Goal: Task Accomplishment & Management: Manage account settings

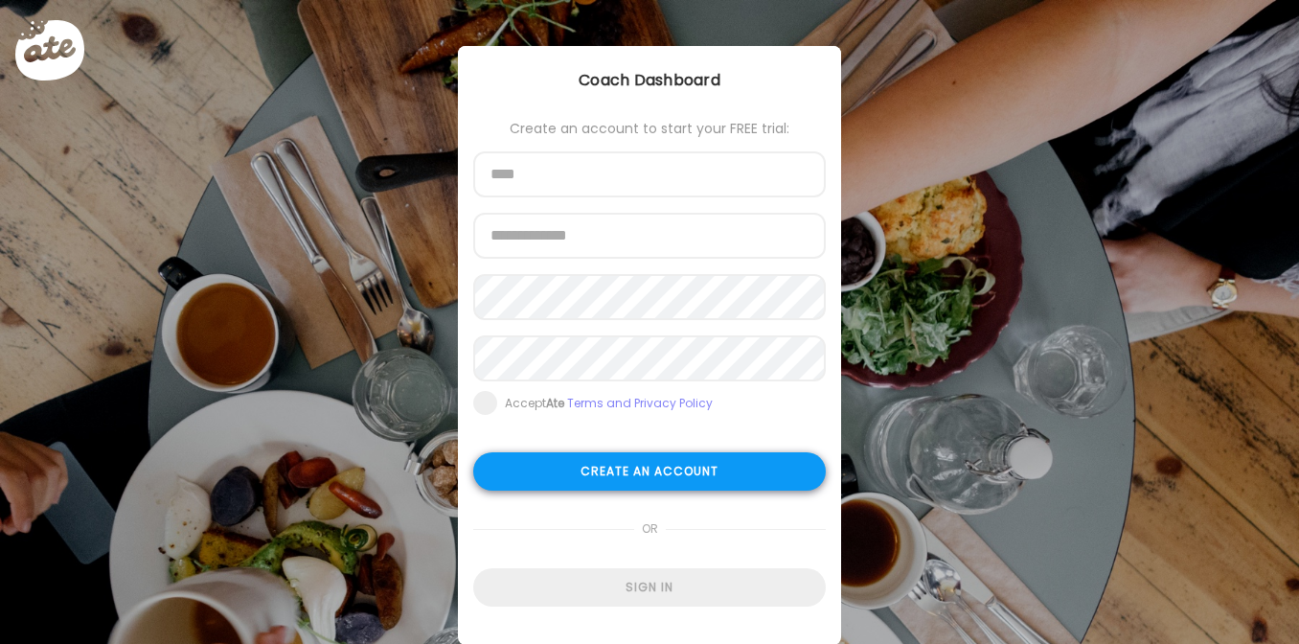
scroll to position [37, 0]
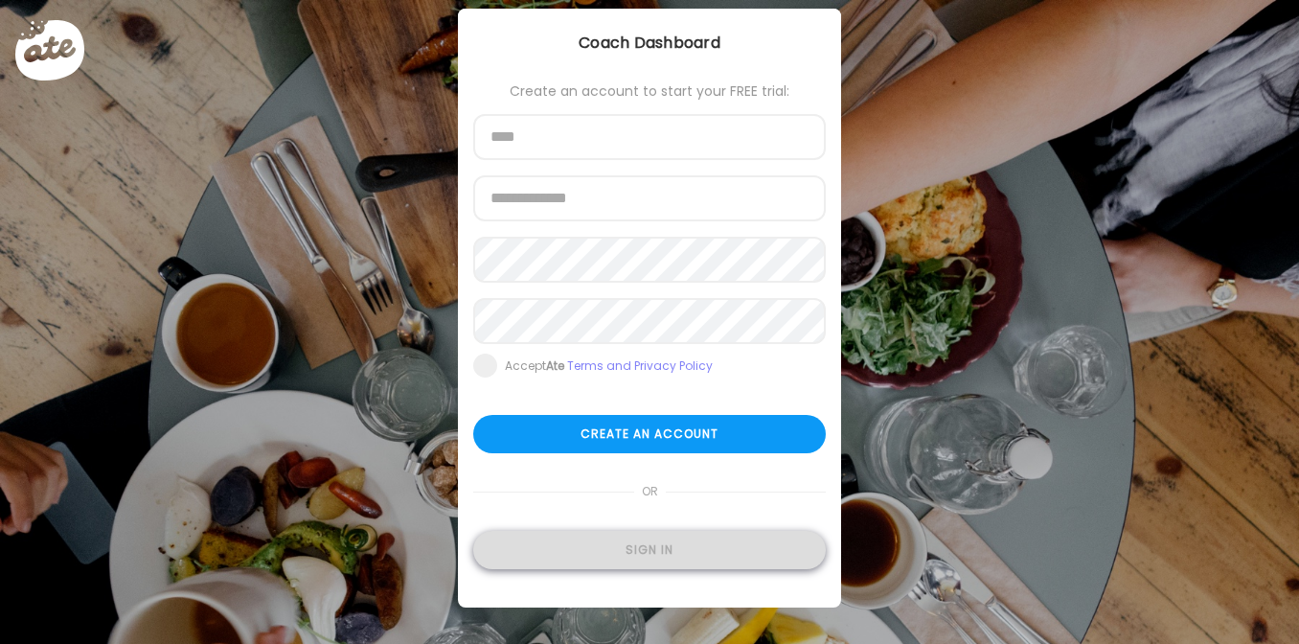
click at [672, 545] on div "Sign in" at bounding box center [649, 550] width 352 height 38
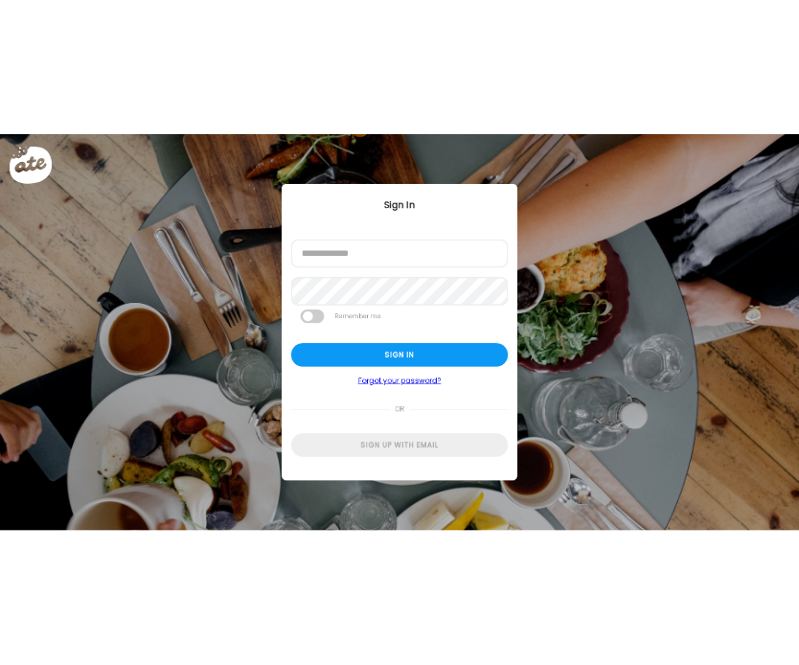
scroll to position [0, 0]
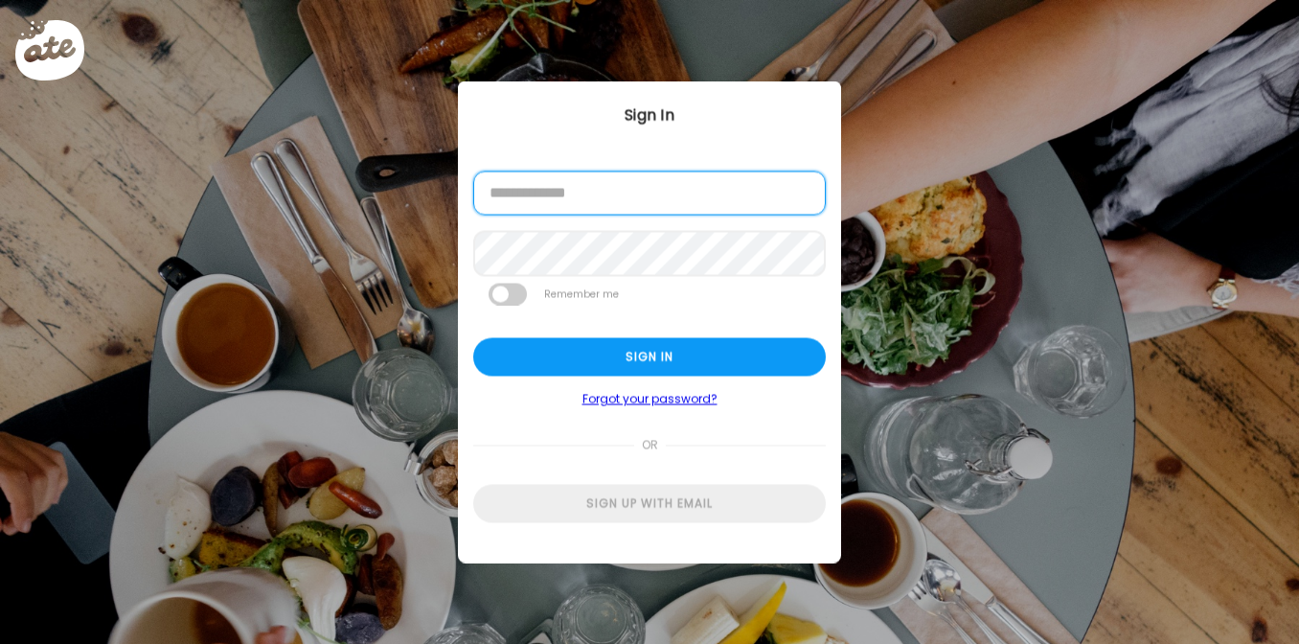
click at [698, 207] on input "email" at bounding box center [649, 193] width 352 height 44
type input "**********"
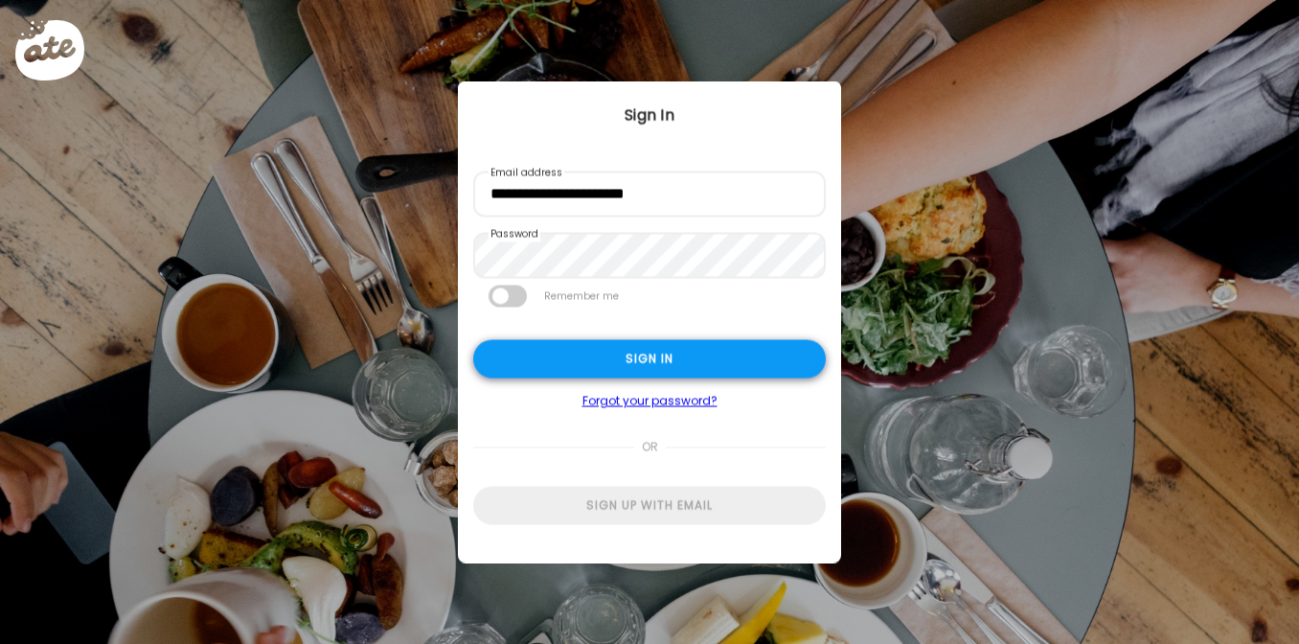
click at [706, 354] on div "Sign in" at bounding box center [649, 359] width 352 height 38
type textarea "**********"
type input "**********"
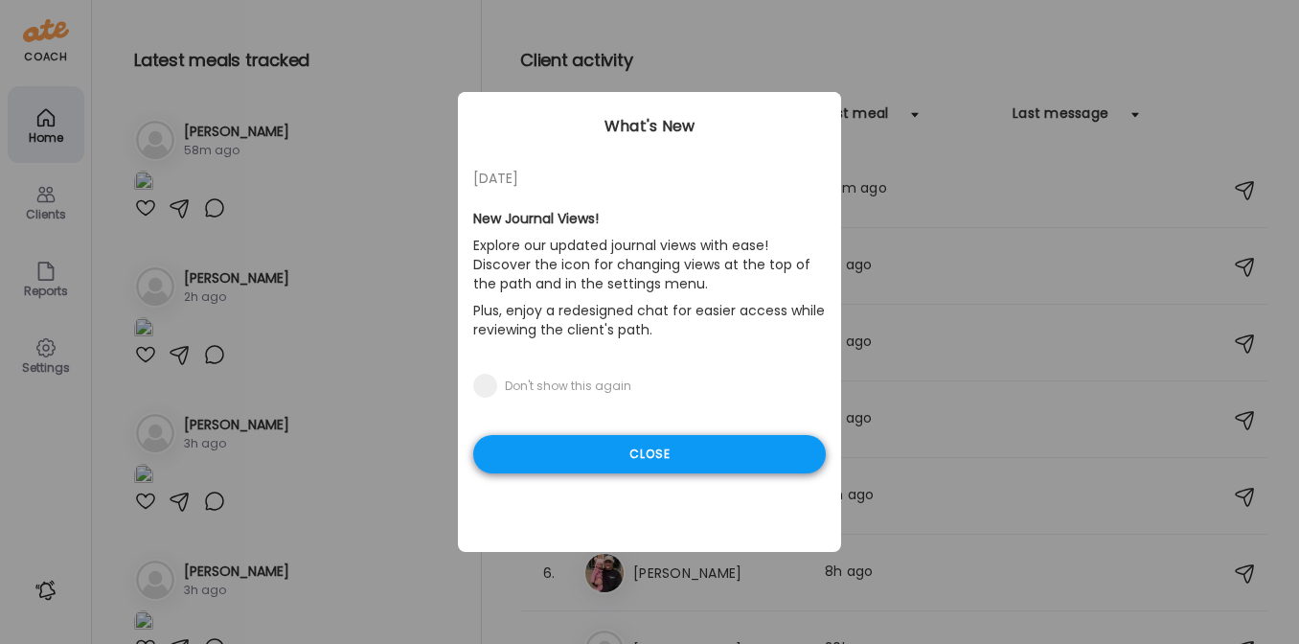
click at [692, 450] on div "Close" at bounding box center [649, 454] width 352 height 38
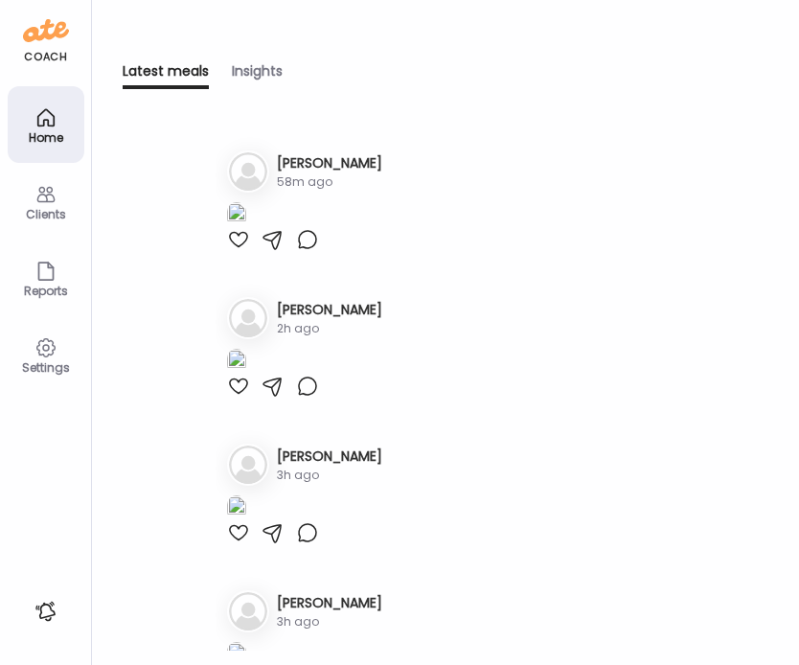
click at [35, 193] on icon at bounding box center [45, 194] width 23 height 23
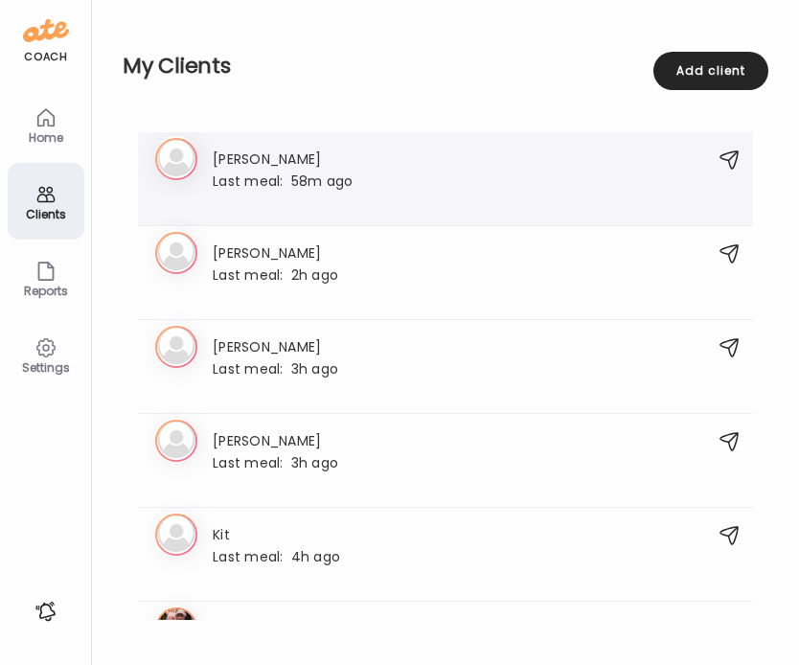
click at [337, 187] on div "Last meal: 58m ago" at bounding box center [283, 179] width 140 height 17
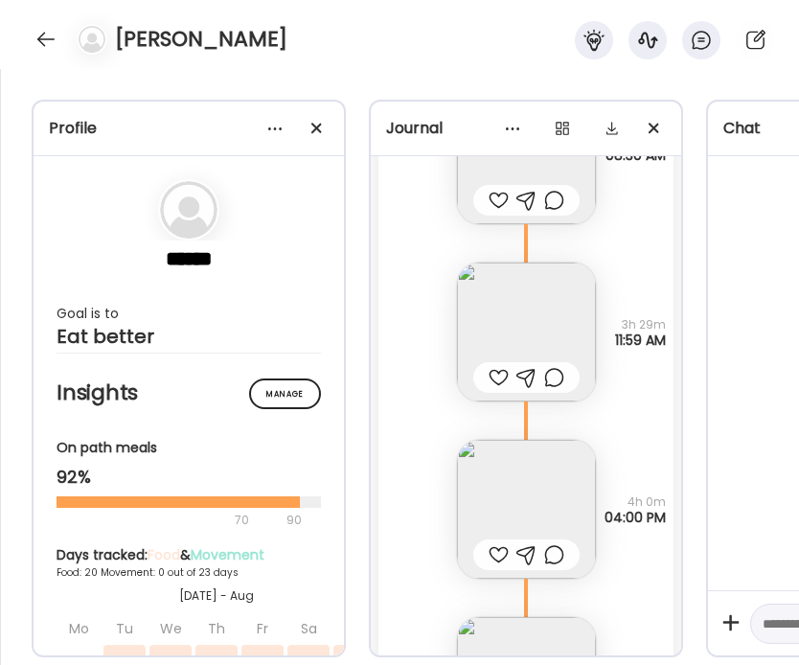
scroll to position [12039, 0]
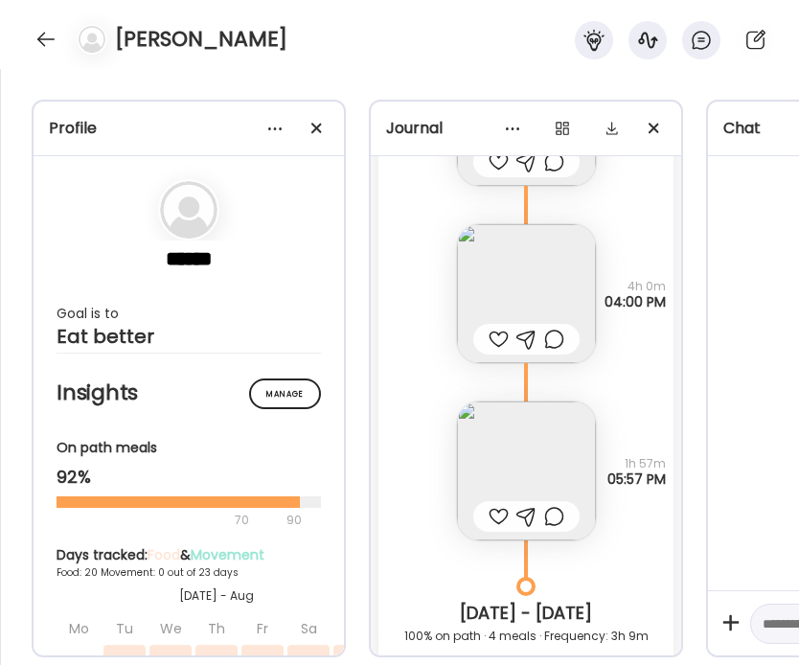
click at [548, 445] on img at bounding box center [526, 470] width 139 height 139
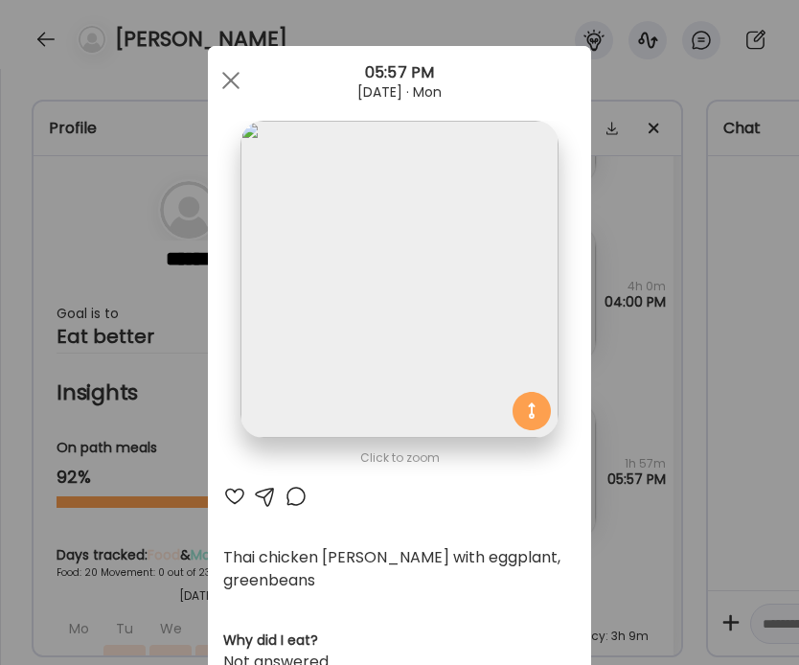
click at [642, 411] on div "Ate Coach Dashboard Wahoo! It’s official Take a moment to set up your Coach Pro…" at bounding box center [399, 332] width 799 height 665
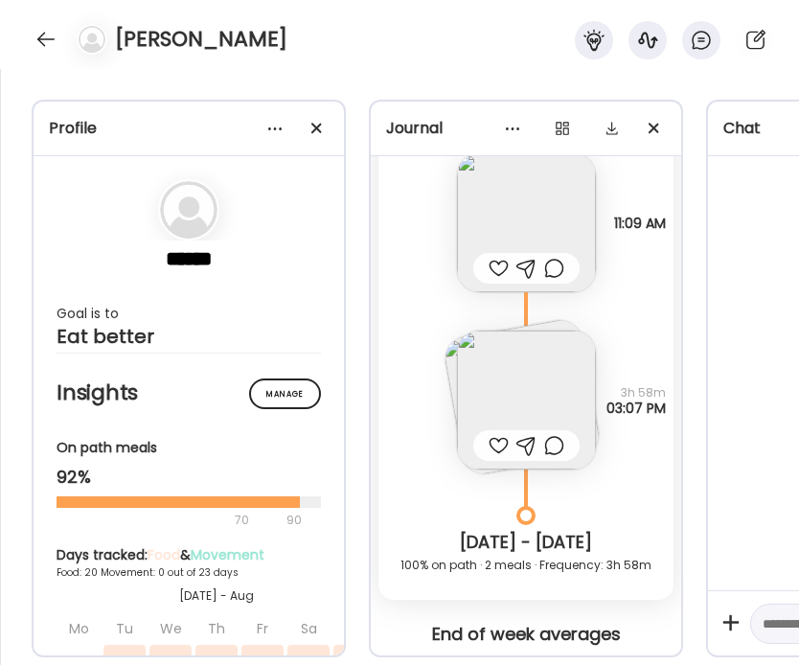
scroll to position [14870, 0]
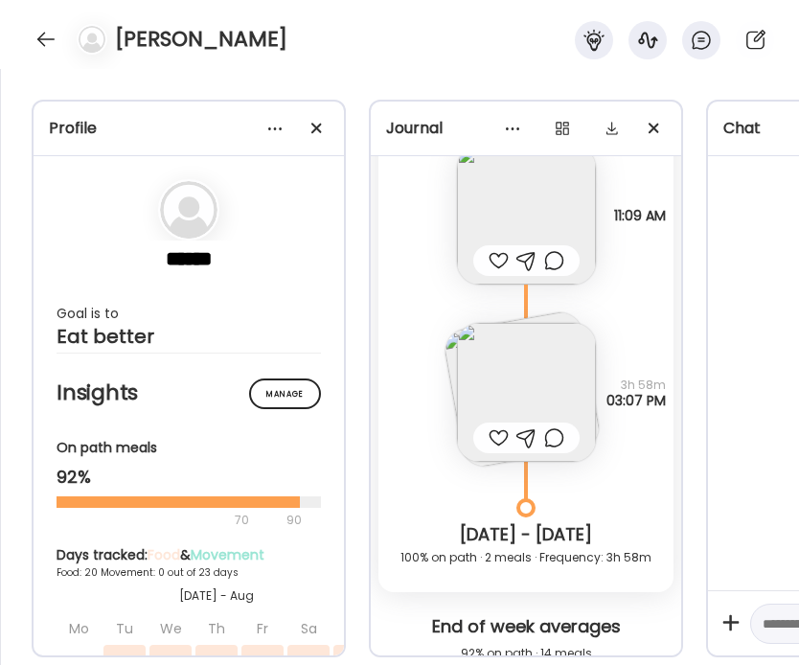
click at [537, 398] on img at bounding box center [526, 392] width 139 height 139
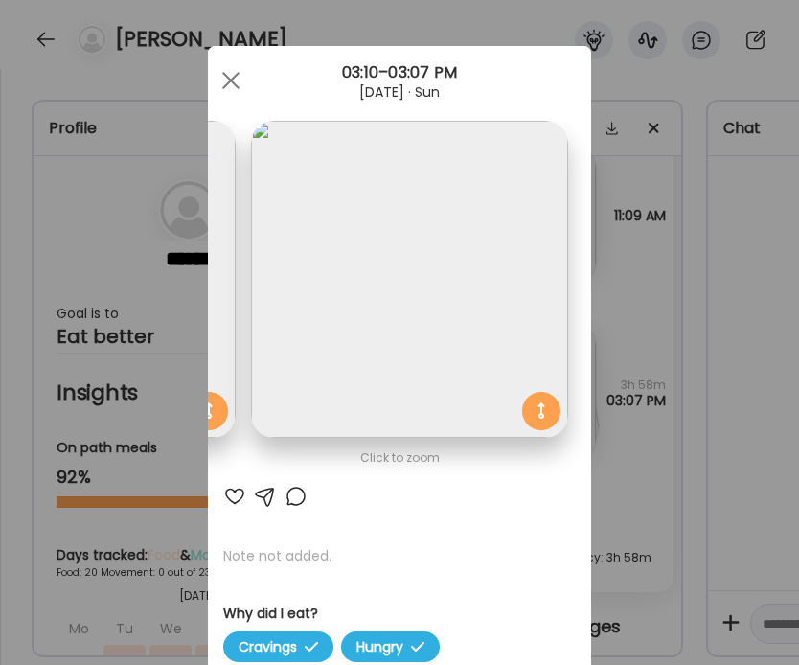
scroll to position [232, 0]
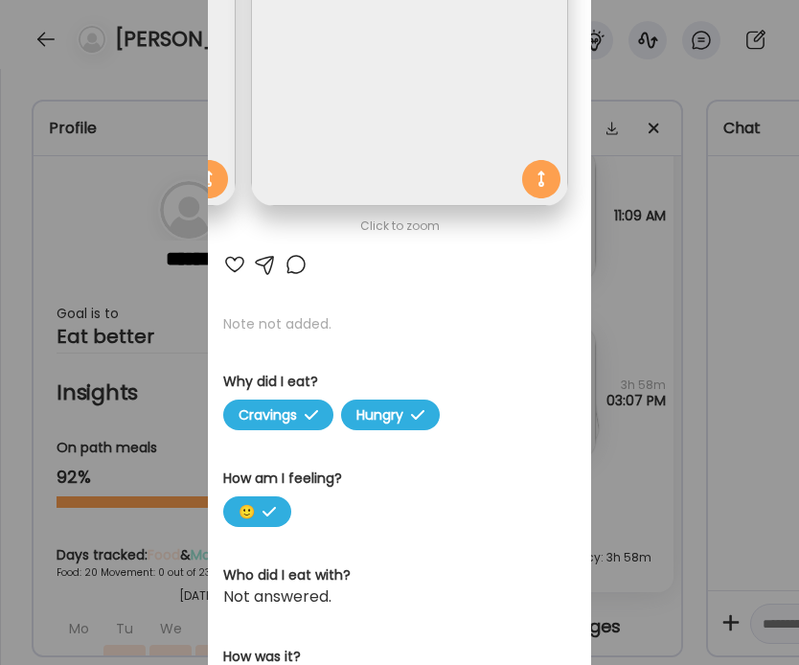
click at [653, 397] on div "Ate Coach Dashboard Wahoo! It’s official Take a moment to set up your Coach Pro…" at bounding box center [399, 332] width 799 height 665
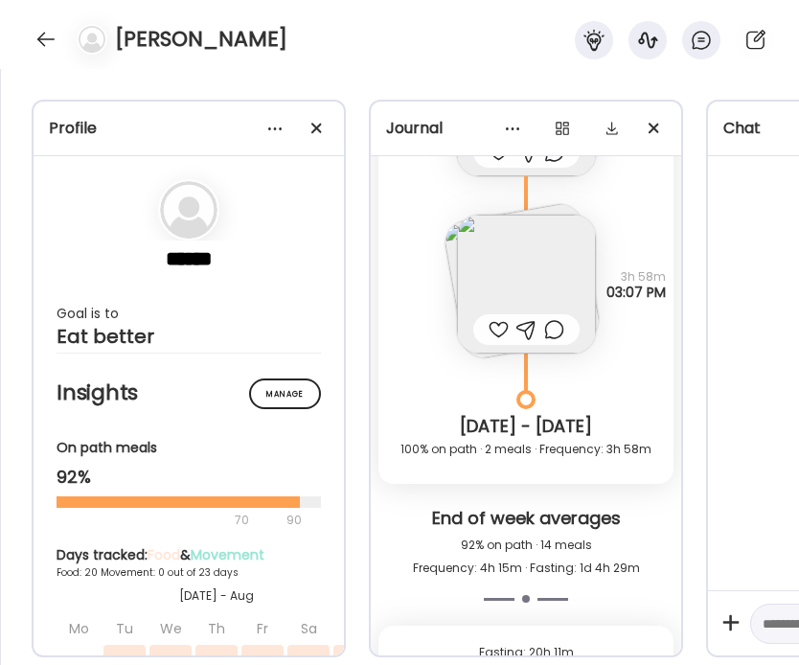
scroll to position [14994, 0]
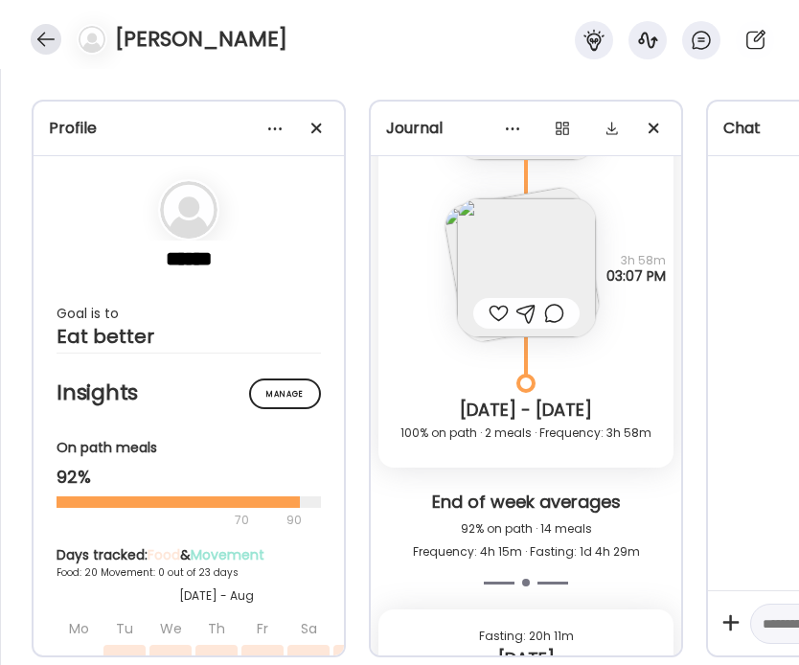
click at [40, 44] on div at bounding box center [46, 39] width 31 height 31
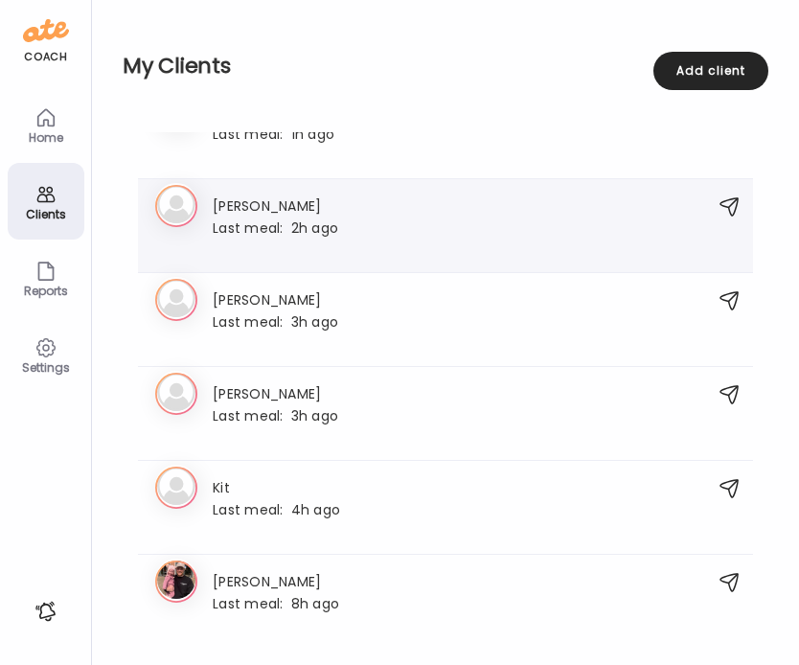
scroll to position [57, 0]
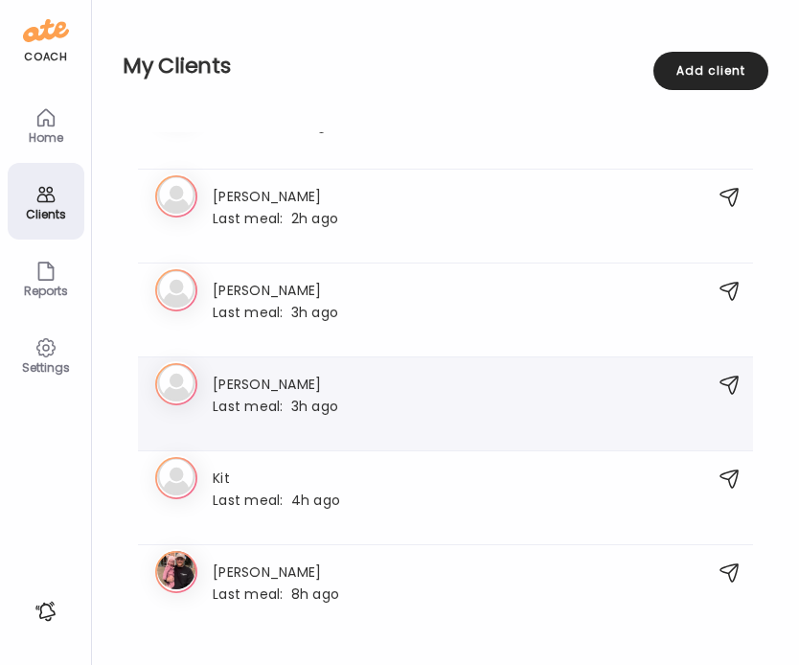
click at [323, 423] on div at bounding box center [275, 426] width 125 height 17
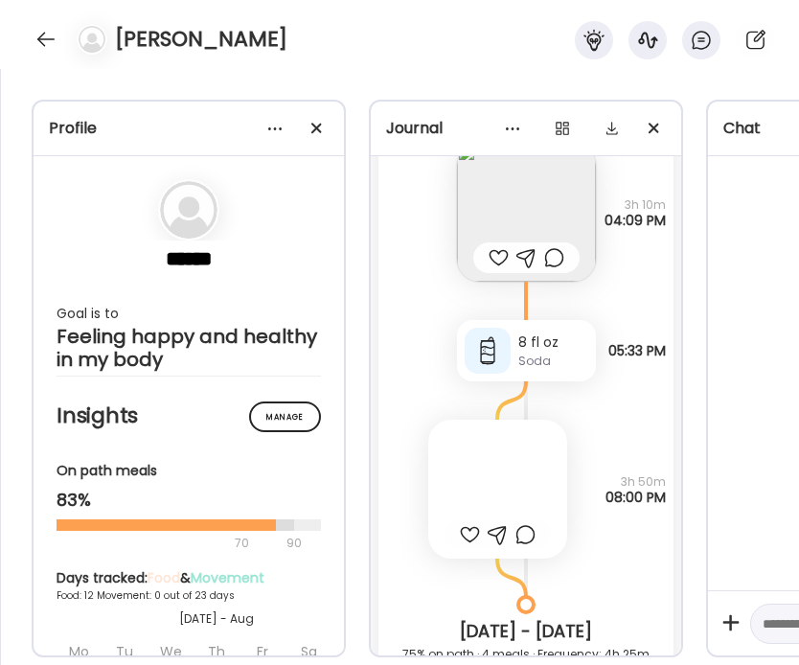
scroll to position [5130, 0]
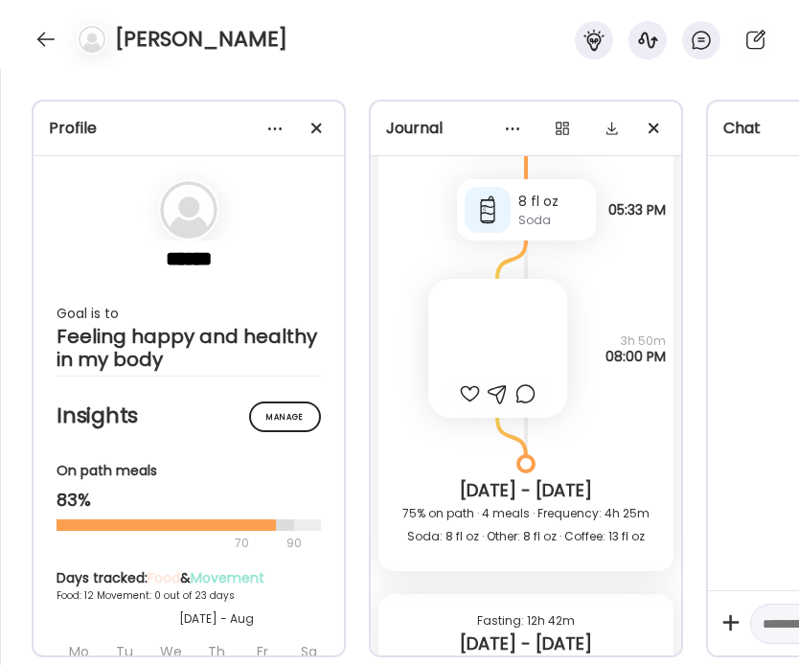
click at [508, 330] on div at bounding box center [497, 348] width 139 height 139
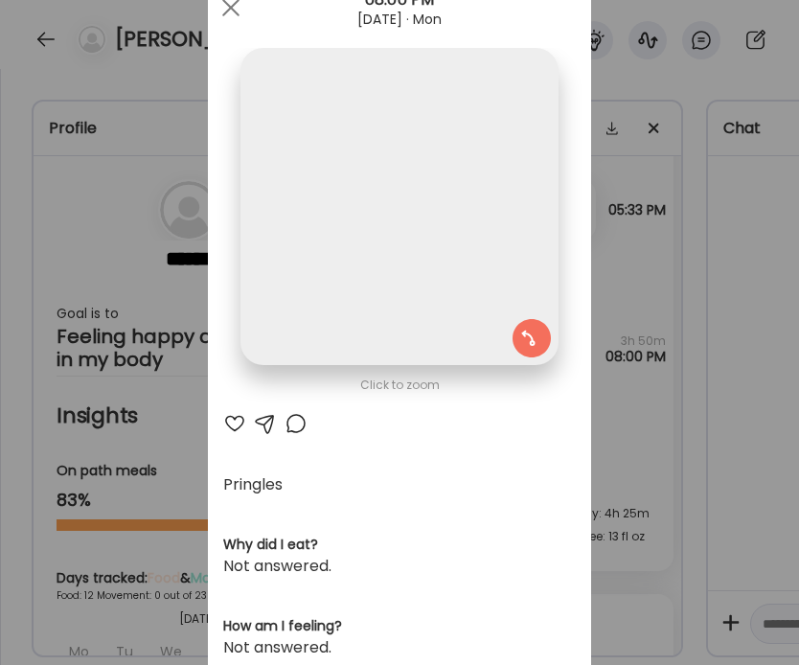
scroll to position [0, 0]
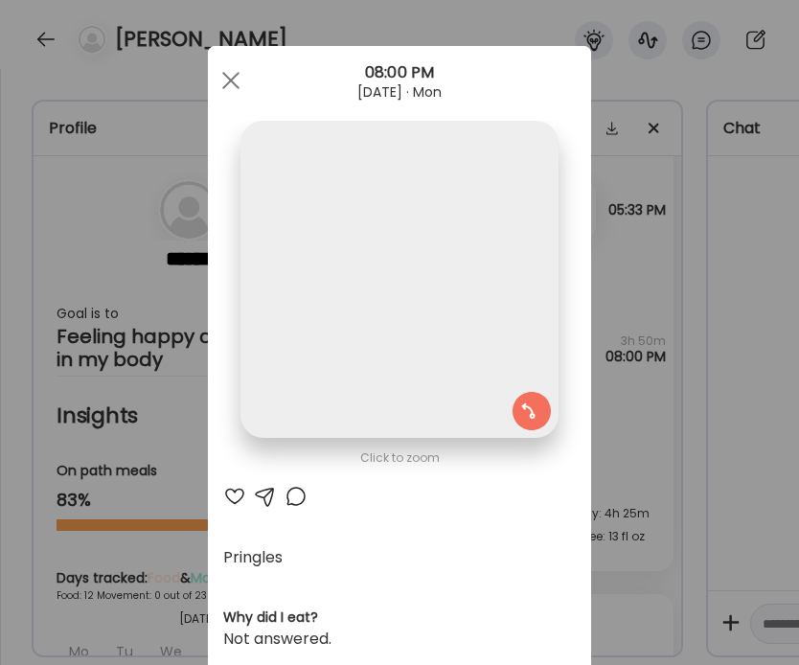
click at [650, 291] on div "Ate Coach Dashboard Wahoo! It’s official Take a moment to set up your Coach Pro…" at bounding box center [399, 332] width 799 height 665
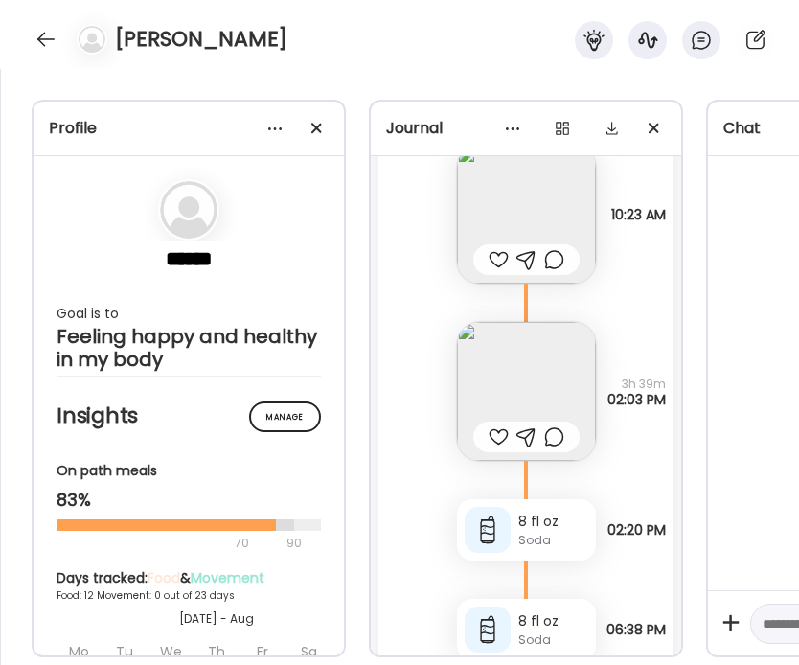
scroll to position [3030, 0]
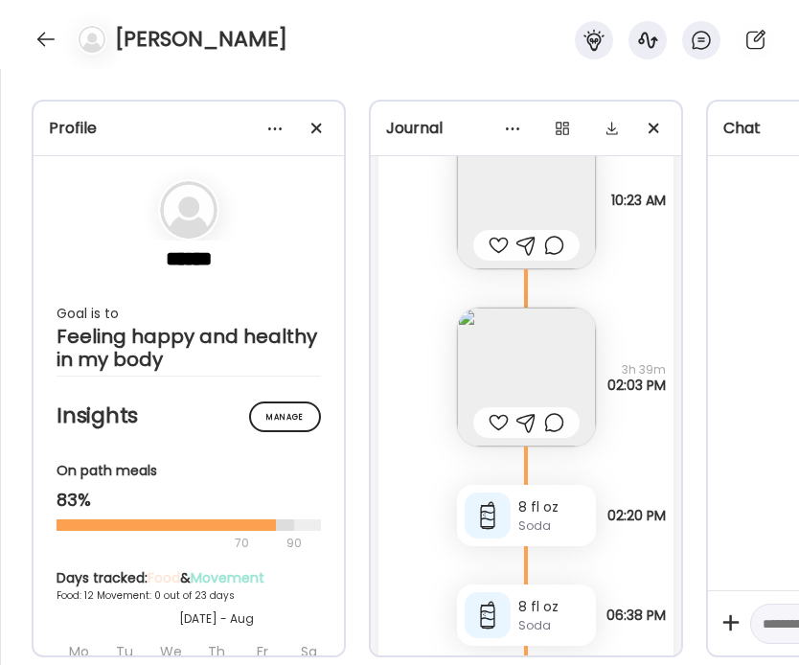
click at [513, 378] on img at bounding box center [526, 376] width 139 height 139
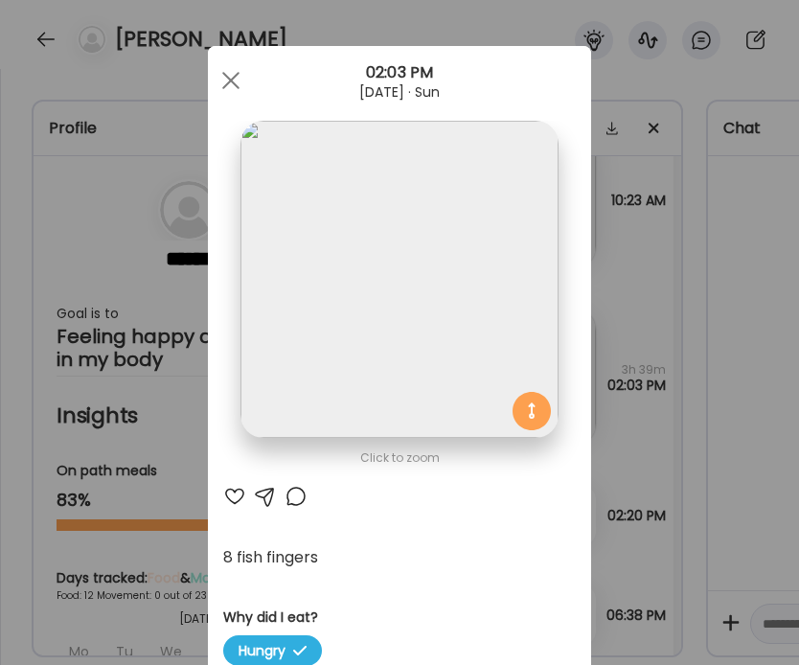
click at [680, 478] on div "Ate Coach Dashboard Wahoo! It’s official Take a moment to set up your Coach Pro…" at bounding box center [399, 332] width 799 height 665
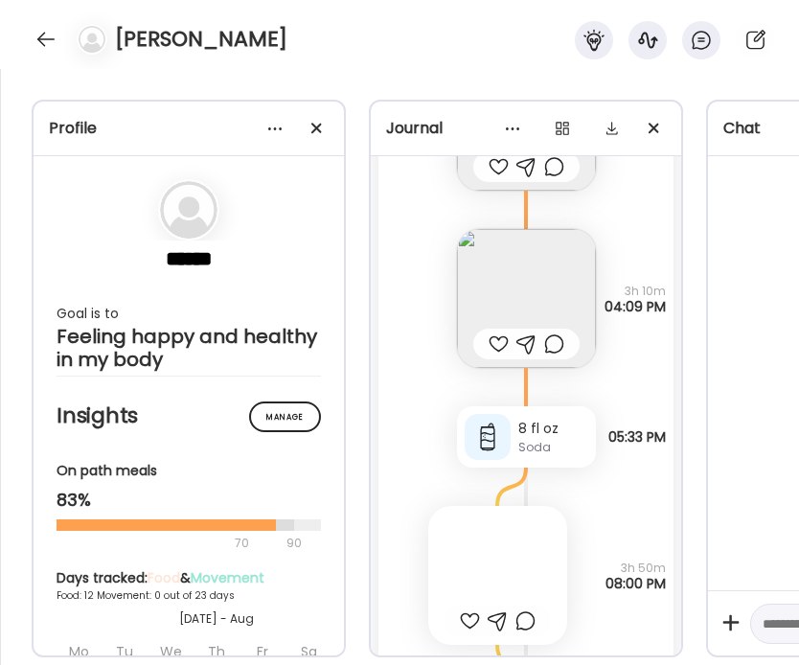
scroll to position [4698, 0]
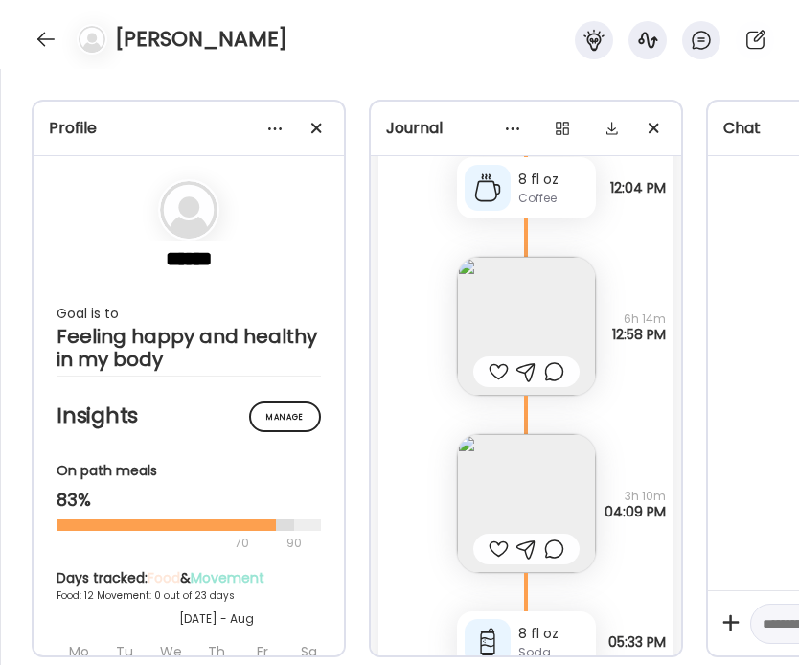
click at [543, 302] on img at bounding box center [526, 326] width 139 height 139
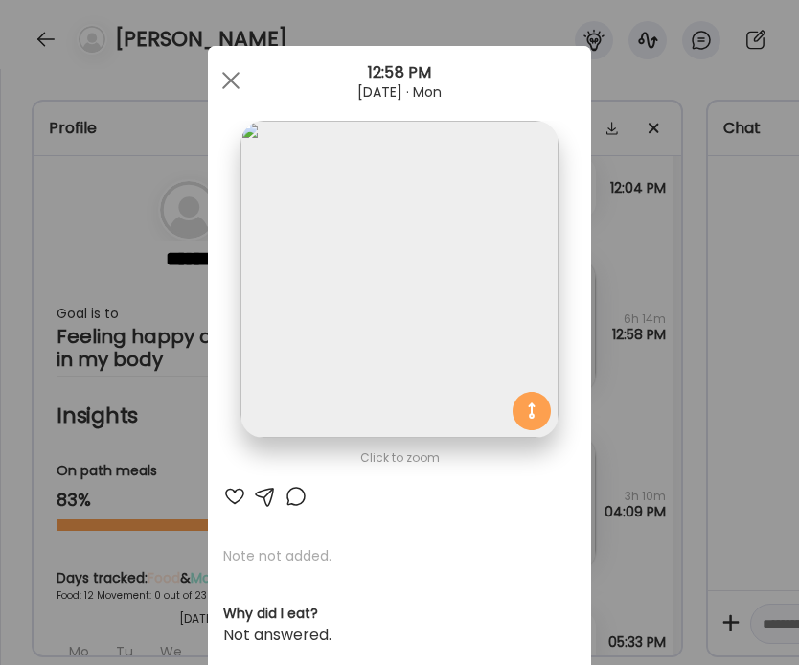
click at [642, 356] on div "Ate Coach Dashboard Wahoo! It’s official Take a moment to set up your Coach Pro…" at bounding box center [399, 332] width 799 height 665
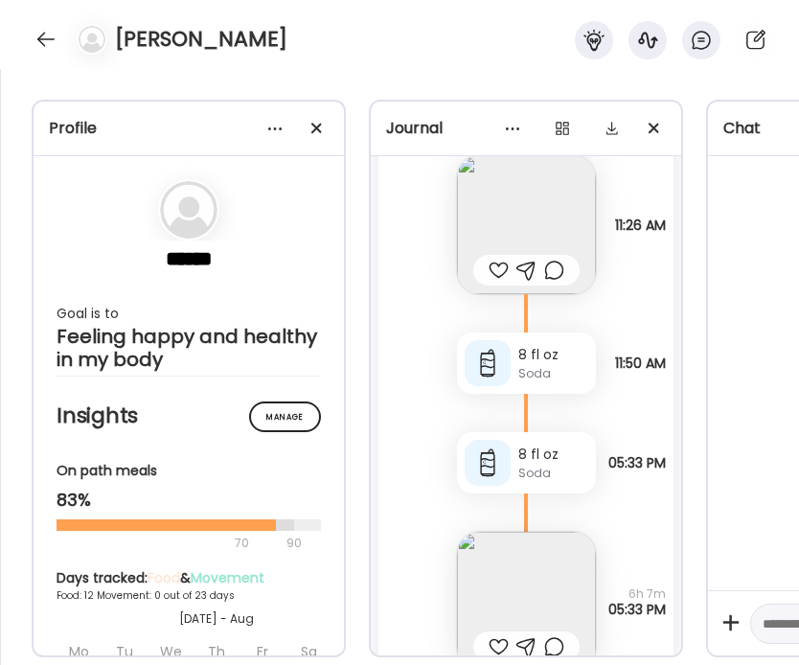
scroll to position [7207, 0]
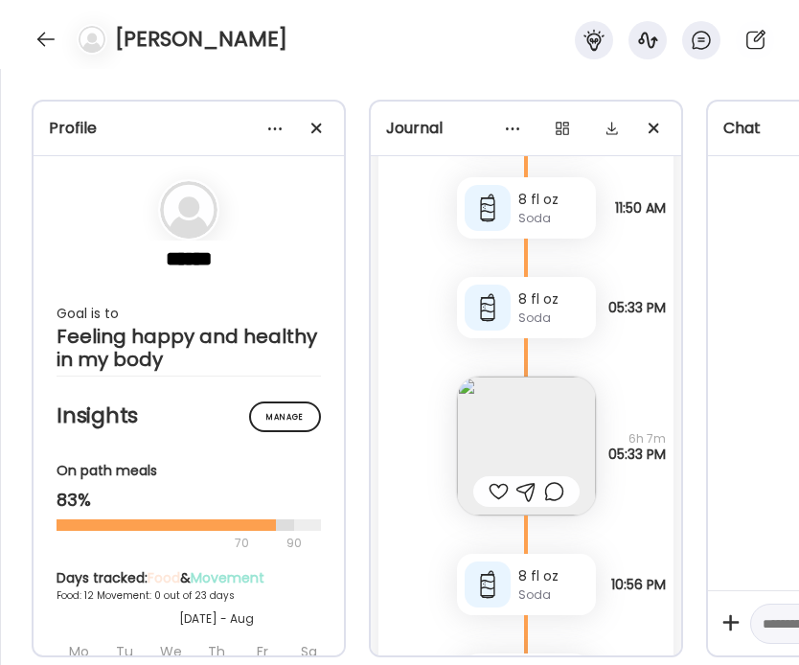
click at [532, 404] on img at bounding box center [526, 445] width 139 height 139
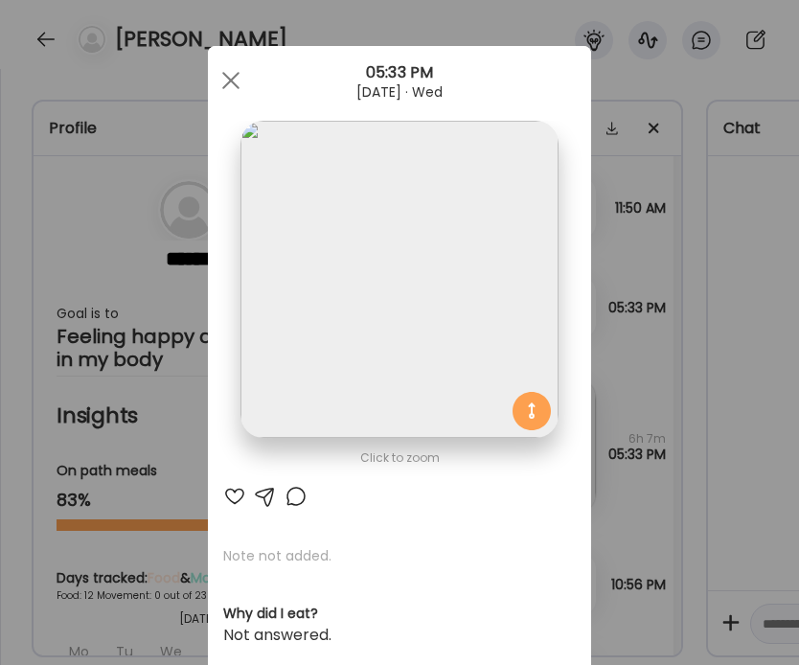
click at [660, 423] on div "Ate Coach Dashboard Wahoo! It’s official Take a moment to set up your Coach Pro…" at bounding box center [399, 332] width 799 height 665
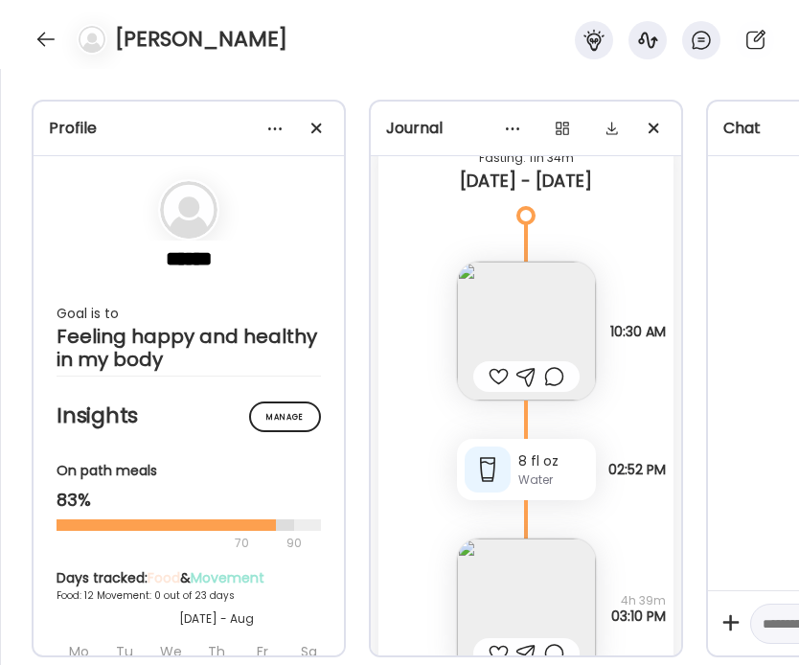
scroll to position [8044, 0]
click at [544, 317] on img at bounding box center [526, 331] width 139 height 139
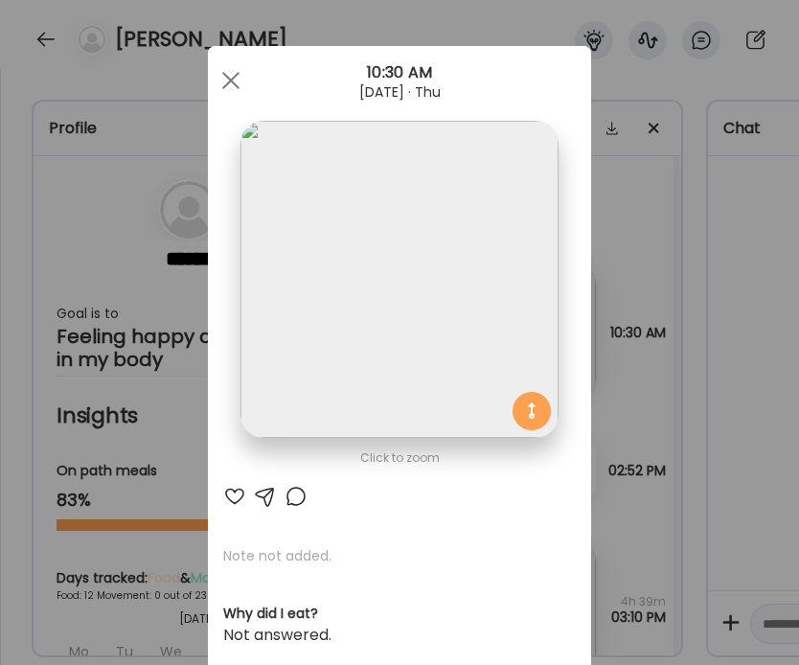
click at [670, 390] on div "Ate Coach Dashboard Wahoo! It’s official Take a moment to set up your Coach Pro…" at bounding box center [399, 332] width 799 height 665
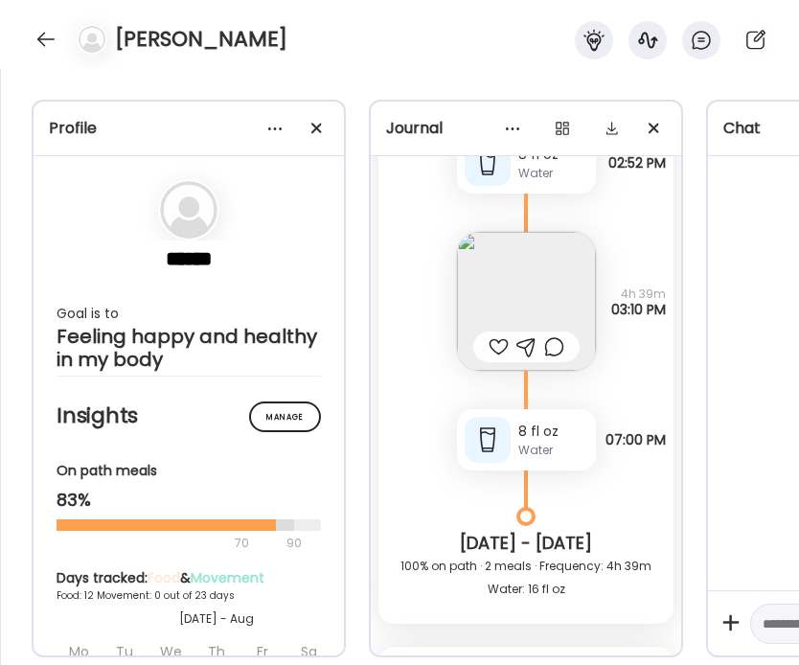
scroll to position [8340, 0]
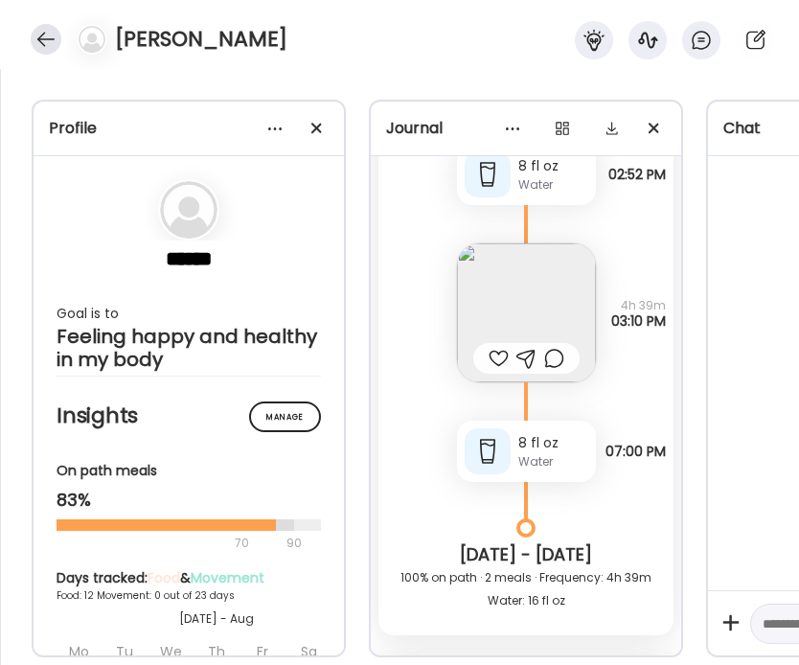
click at [40, 32] on div at bounding box center [46, 39] width 31 height 31
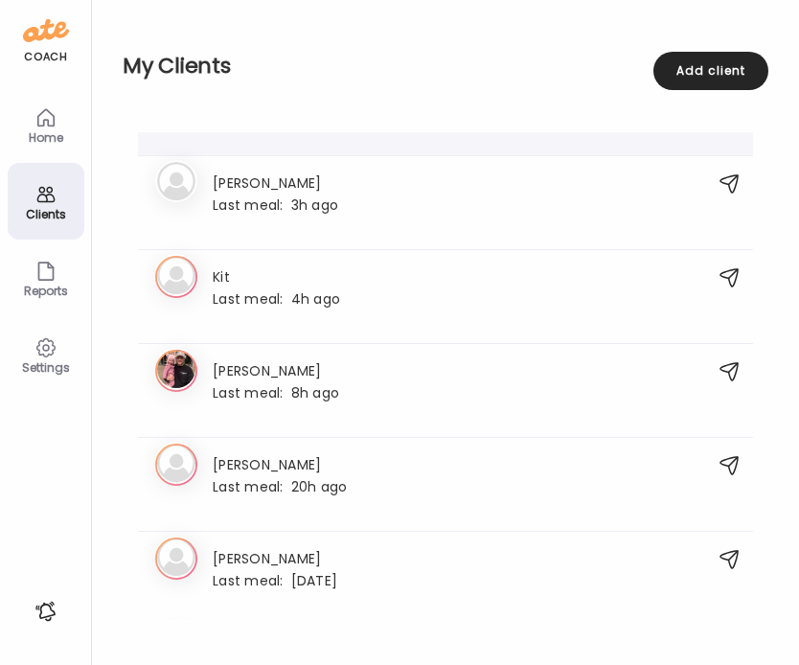
scroll to position [271, 0]
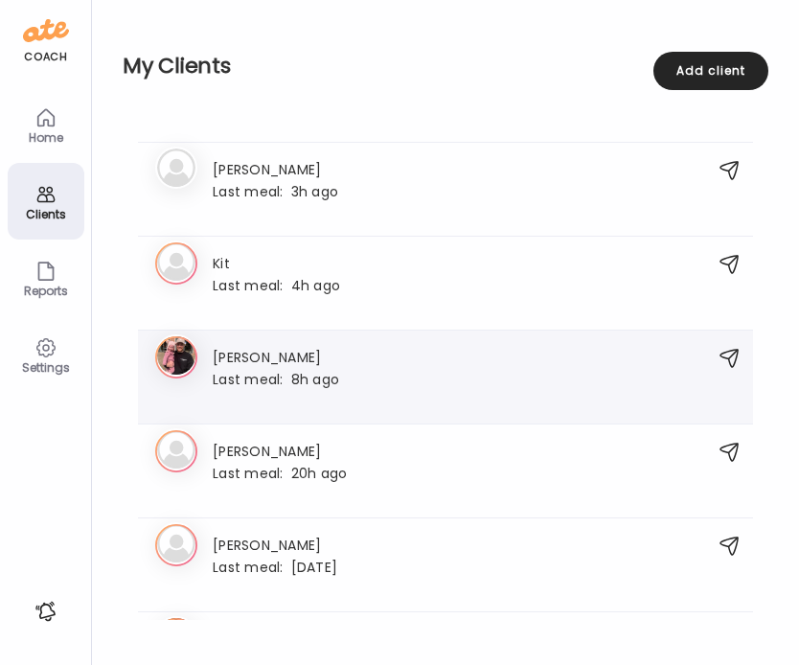
click at [342, 396] on div "Co [PERSON_NAME] Last meal: 8h ago" at bounding box center [425, 377] width 540 height 62
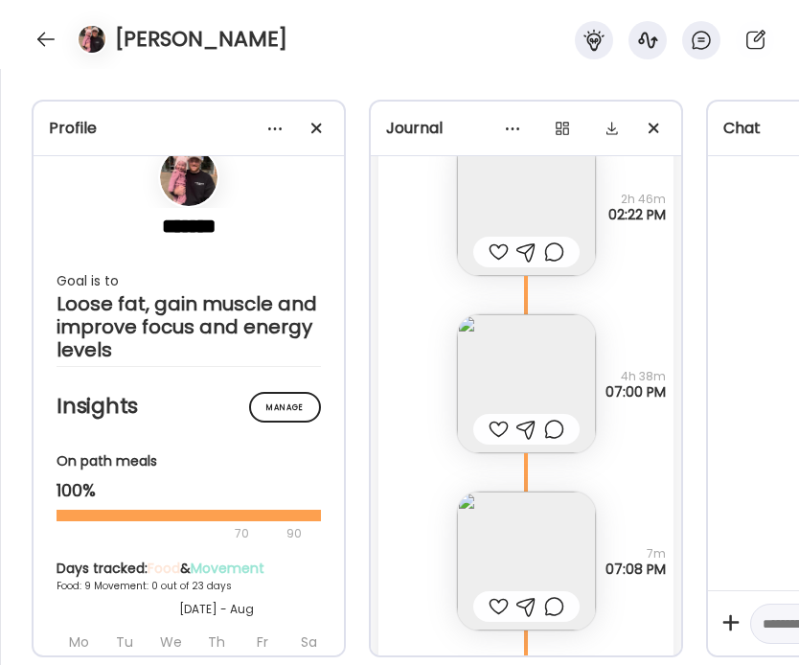
scroll to position [4193, 0]
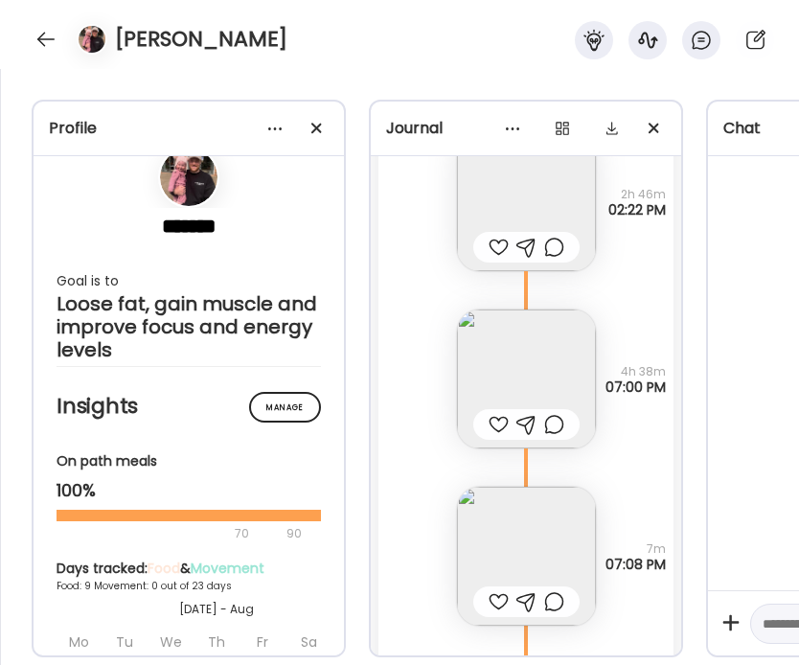
click at [504, 357] on img at bounding box center [526, 378] width 139 height 139
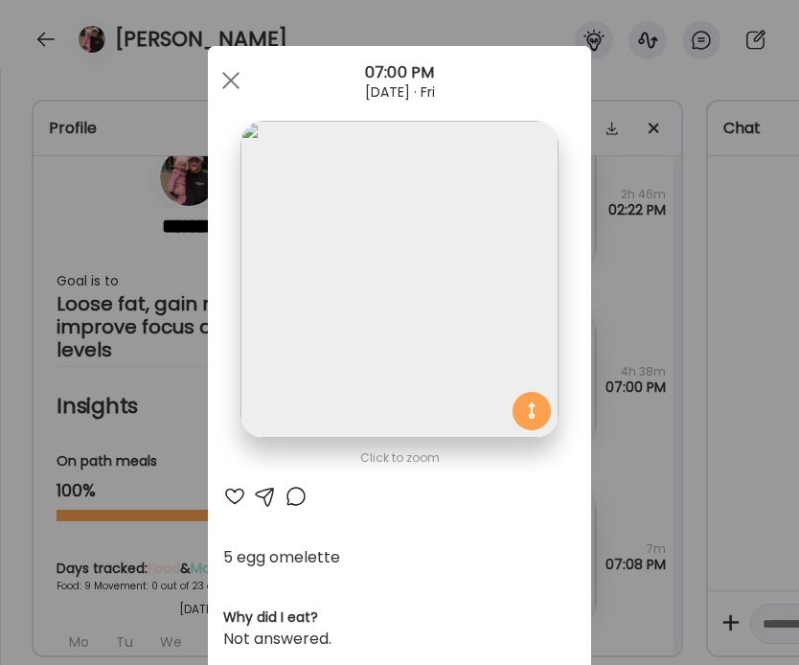
click at [691, 472] on div "Ate Coach Dashboard Wahoo! It’s official Take a moment to set up your Coach Pro…" at bounding box center [399, 332] width 799 height 665
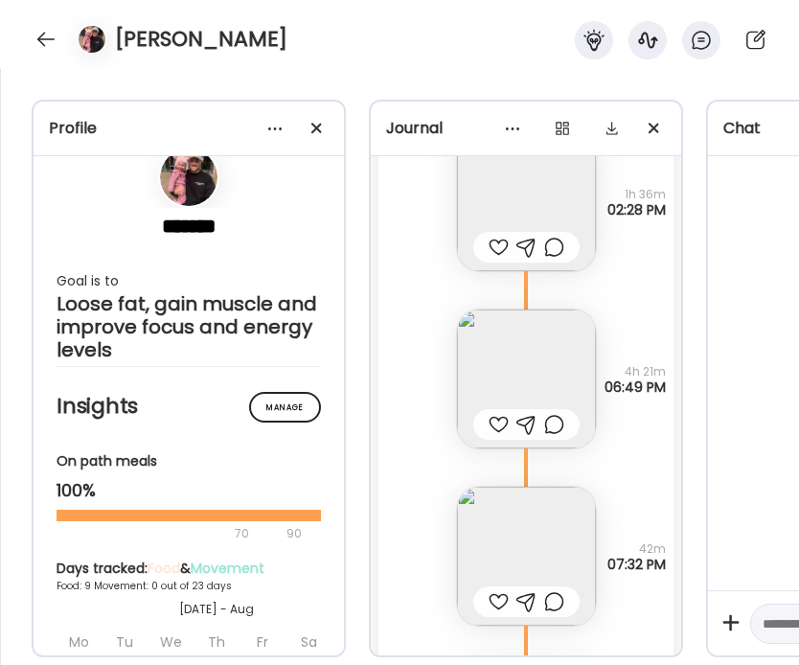
scroll to position [5507, 0]
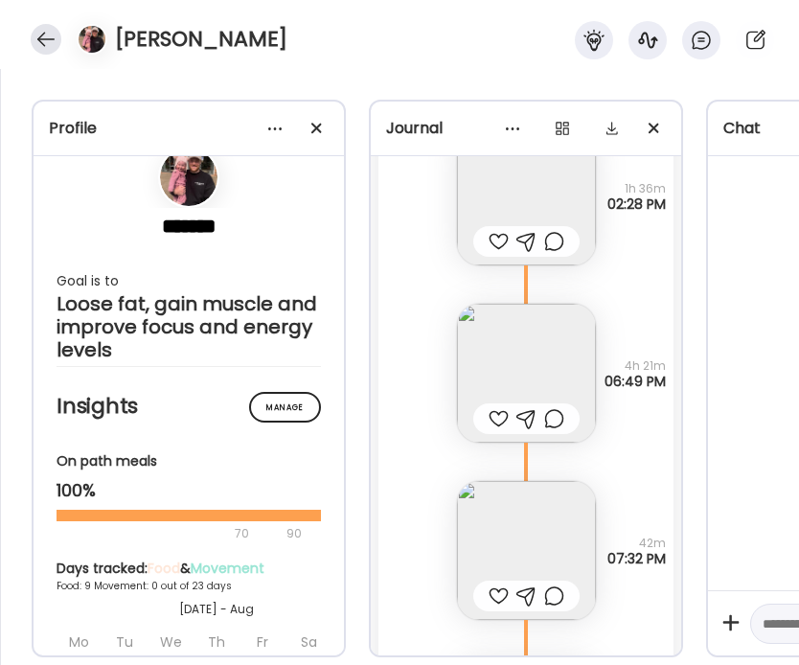
click at [46, 48] on div at bounding box center [46, 39] width 31 height 31
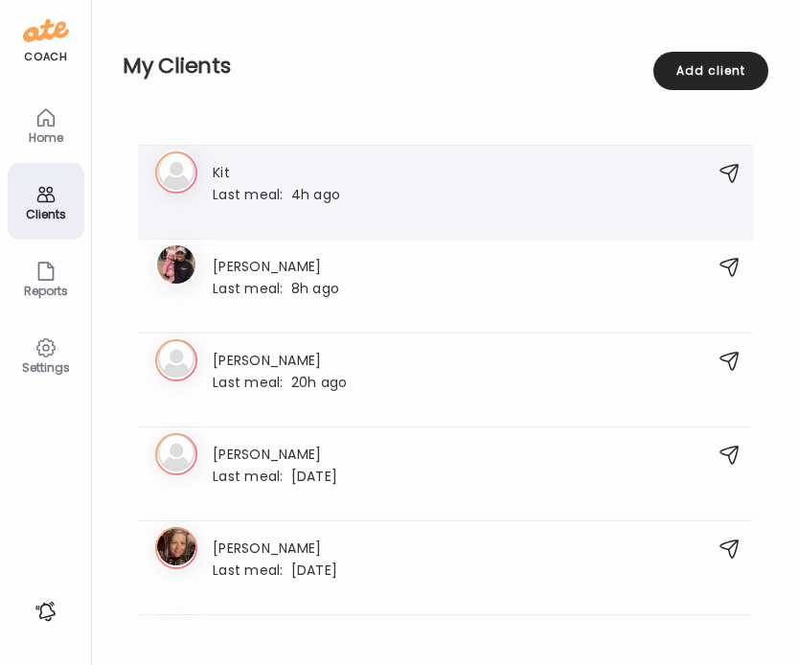
scroll to position [364, 0]
